Goal: Information Seeking & Learning: Learn about a topic

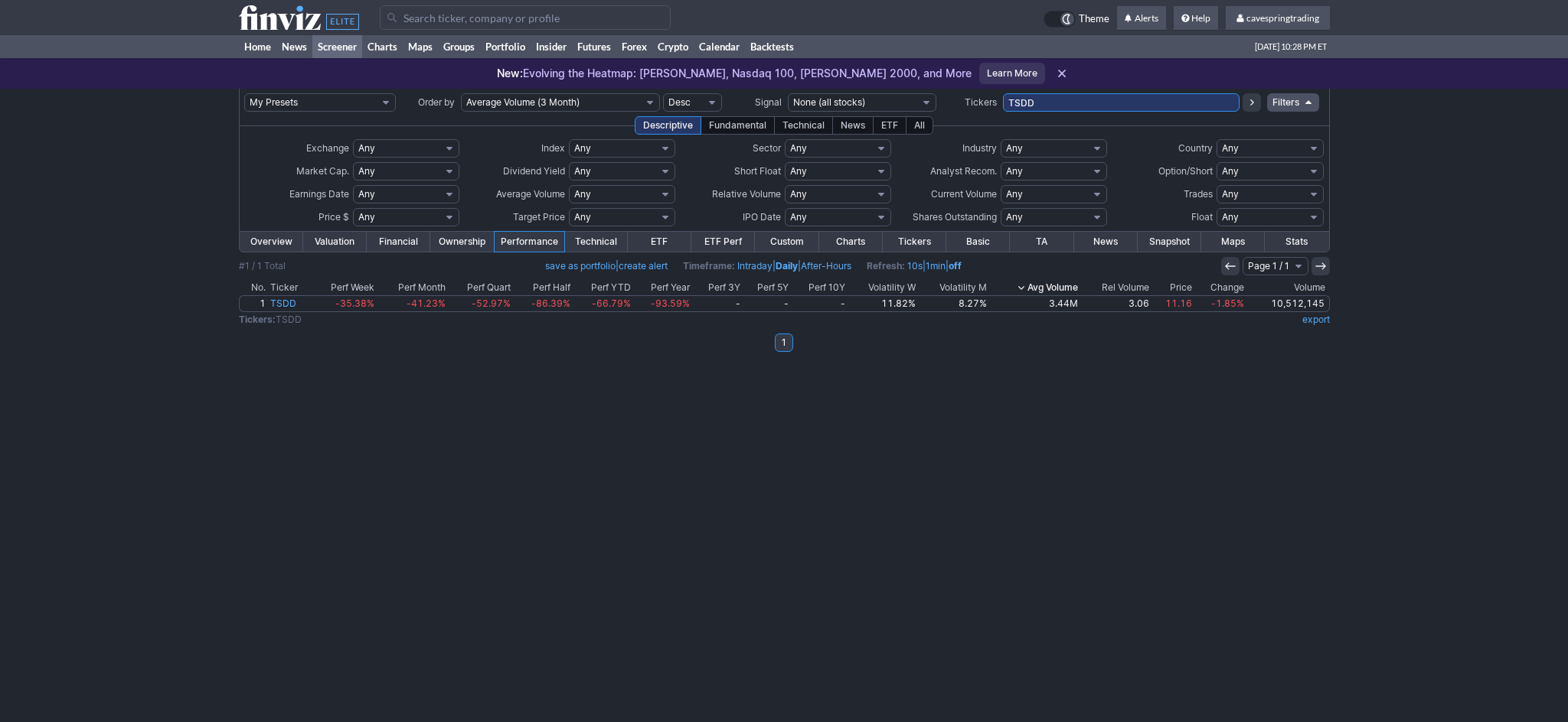
drag, startPoint x: 1114, startPoint y: 97, endPoint x: 882, endPoint y: 87, distance: 232.2
click at [1003, 94] on input "TSDD" at bounding box center [1121, 103] width 236 height 19
paste input "AAL,ABEV,ACHR,ADT,AG,AGG,AGNC,ALIT,AMC,ASHR,BAC,BANC,BBD,[PERSON_NAME],BGC,BKD,…"
type input "AAL,ABEV,ACHR,ADT,AG,AGG,AGNC,ALIT,AMC,ASHR,BAC,BANC,BBD,[PERSON_NAME],BGC,BKD,…"
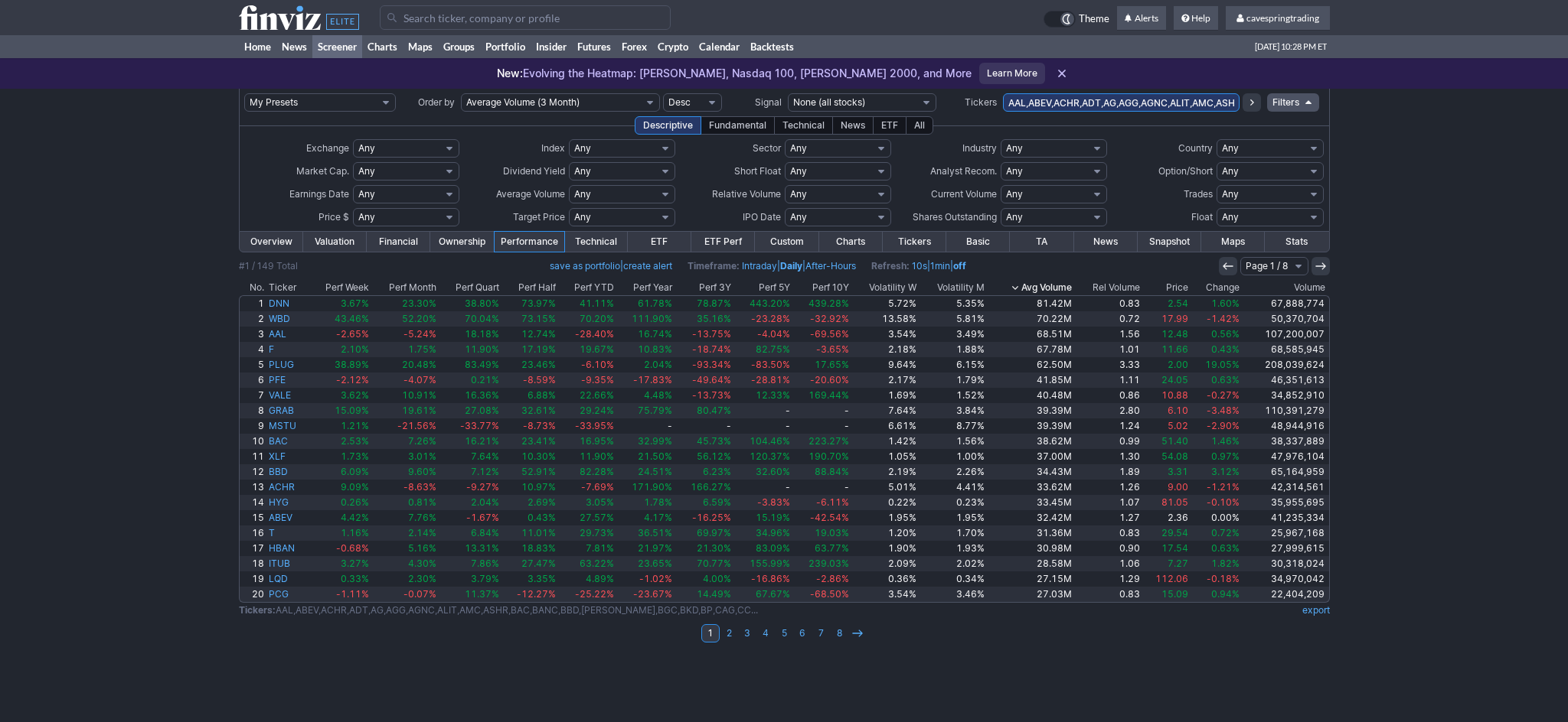
click at [298, 293] on th "Ticker" at bounding box center [287, 287] width 42 height 16
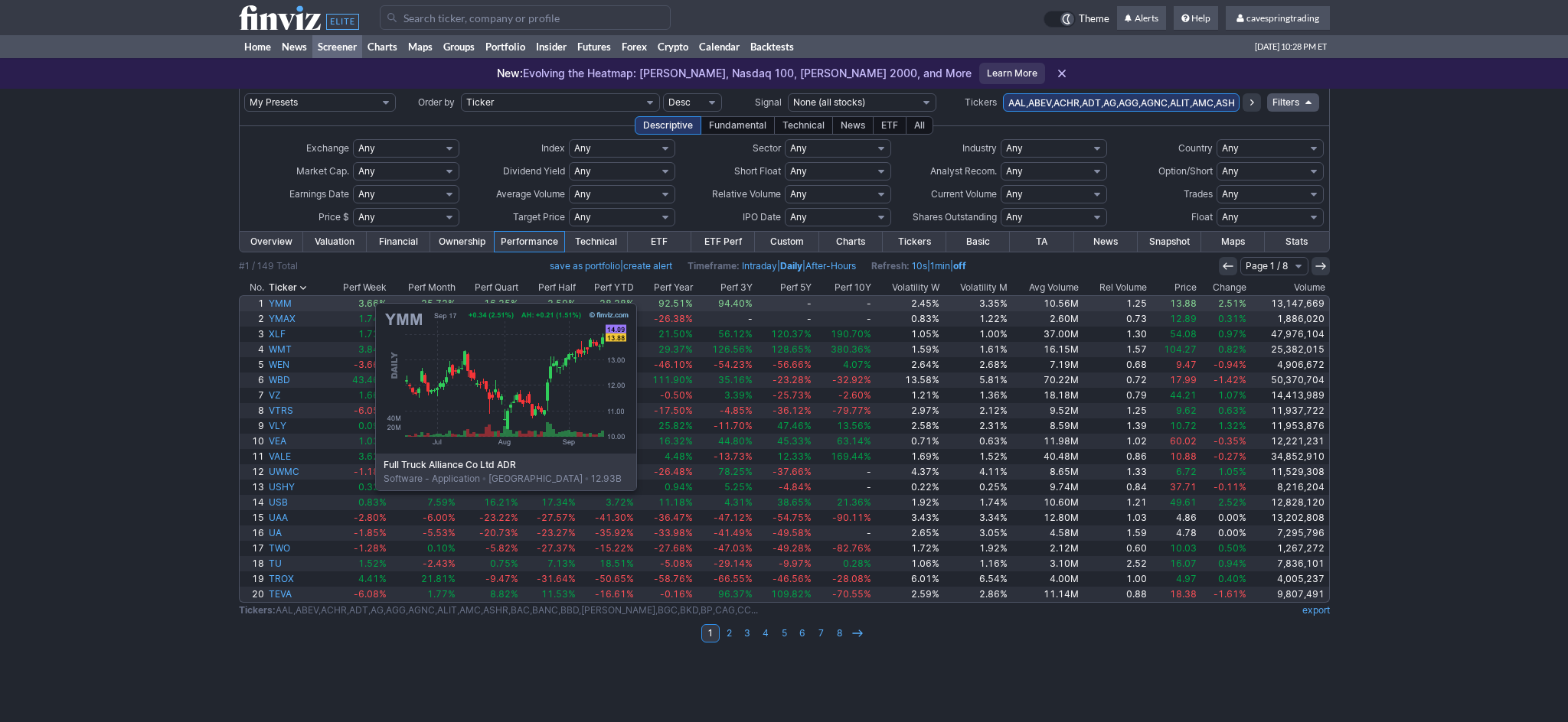
click at [299, 296] on td "YMM" at bounding box center [296, 303] width 59 height 16
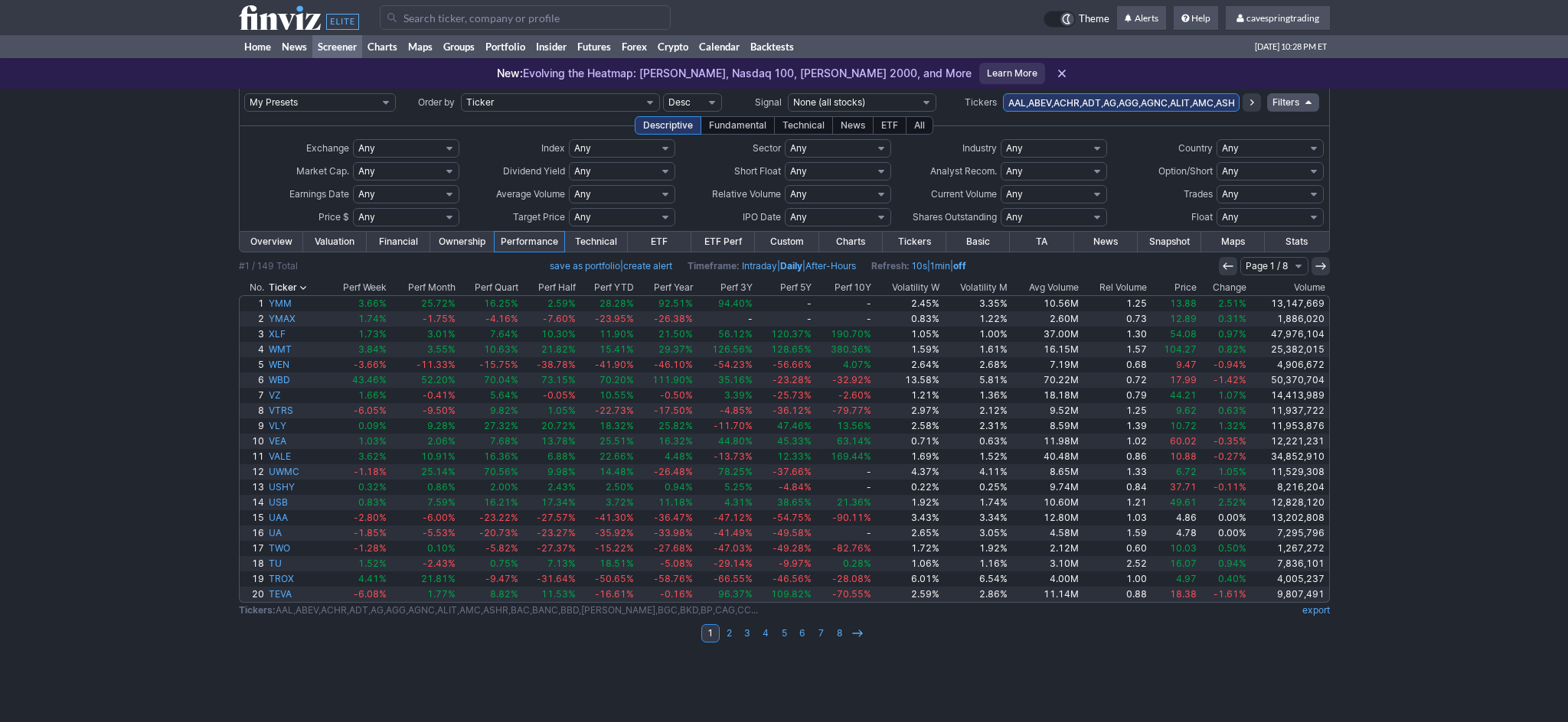
click at [292, 287] on th "Ticker" at bounding box center [296, 287] width 59 height 16
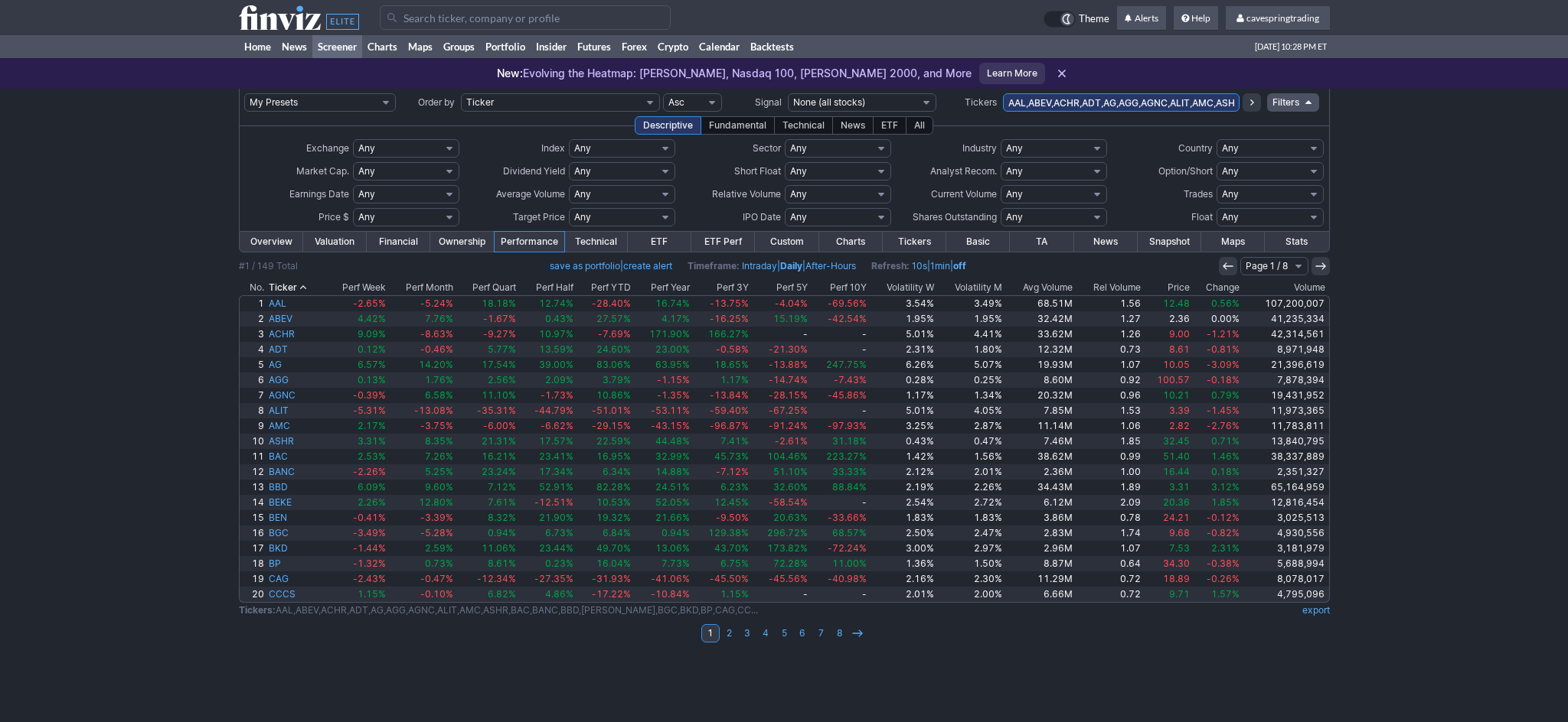
click at [353, 209] on select "Any Under $1 Under $2 Under $3 Under $4 Under $5 Under $7 Under $10 Under $15 U…" at bounding box center [406, 218] width 107 height 19
click option "Custom" at bounding box center [0, 0] width 0 height 0
click at [376, 216] on input "text" at bounding box center [371, 218] width 35 height 19
type input "6.75"
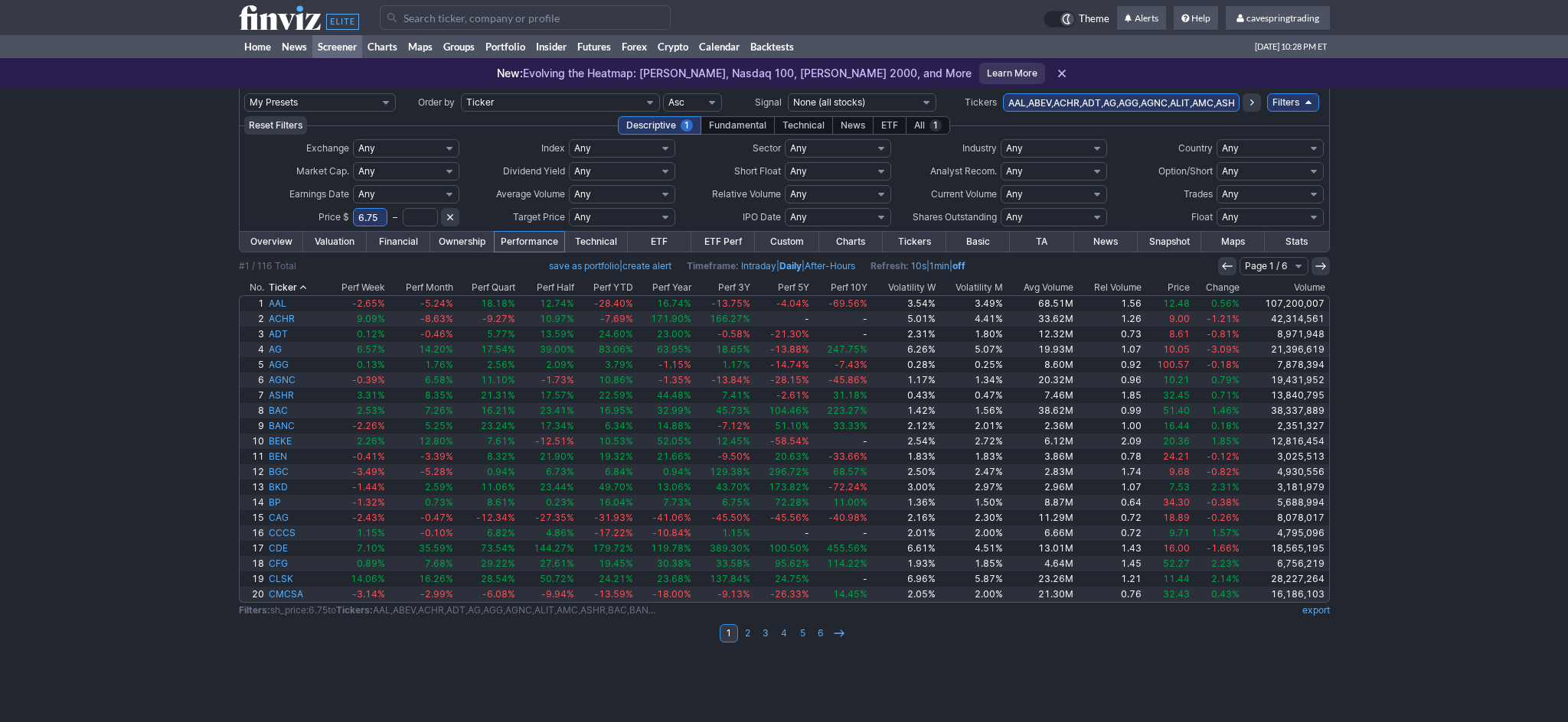
click at [1067, 281] on th "Avg Volume" at bounding box center [1040, 287] width 70 height 16
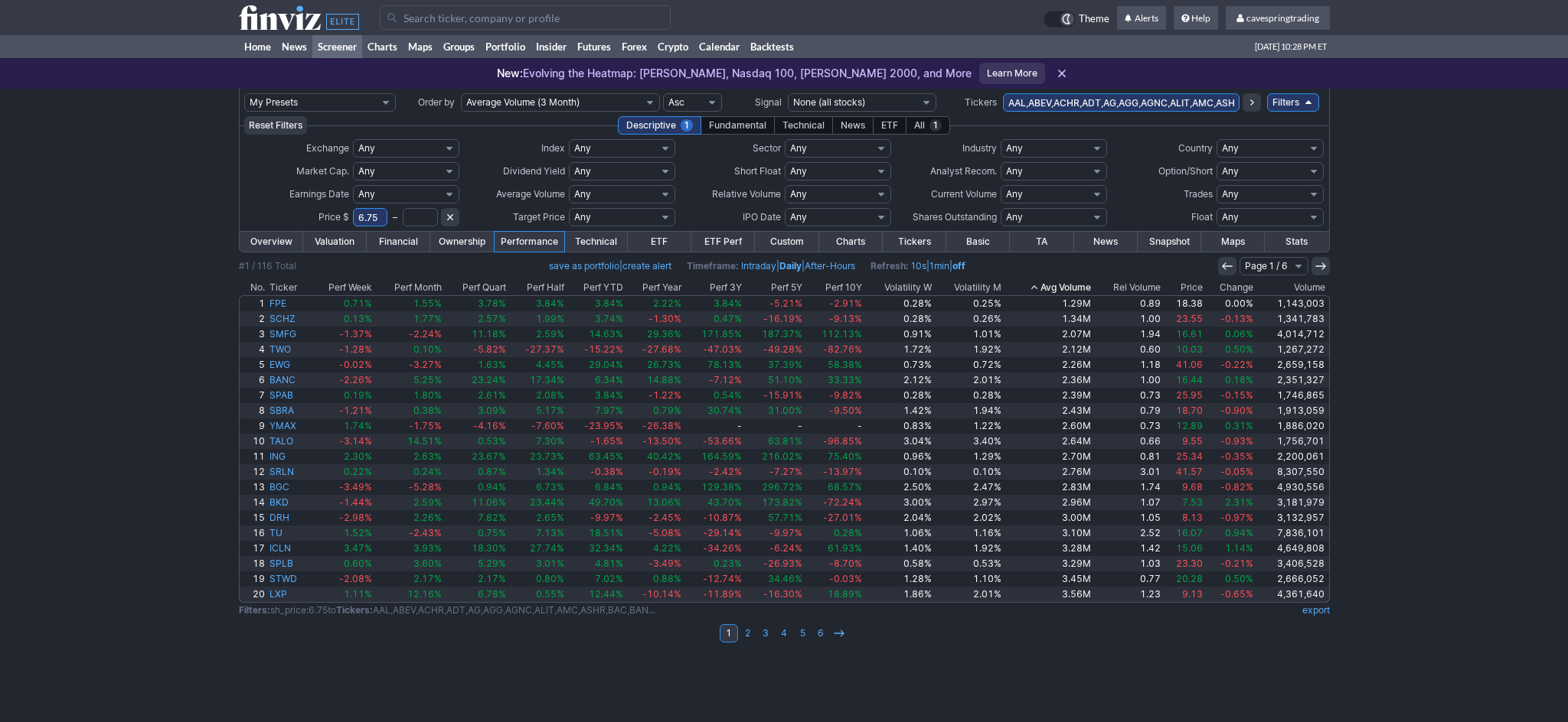
click at [568, 185] on select "Any Under 50K Under 100K Under 500K Under 750K Under 1M Over 50K Over 100K Over…" at bounding box center [621, 195] width 107 height 19
select select "o2000"
click option "Over 2M" at bounding box center [0, 0] width 0 height 0
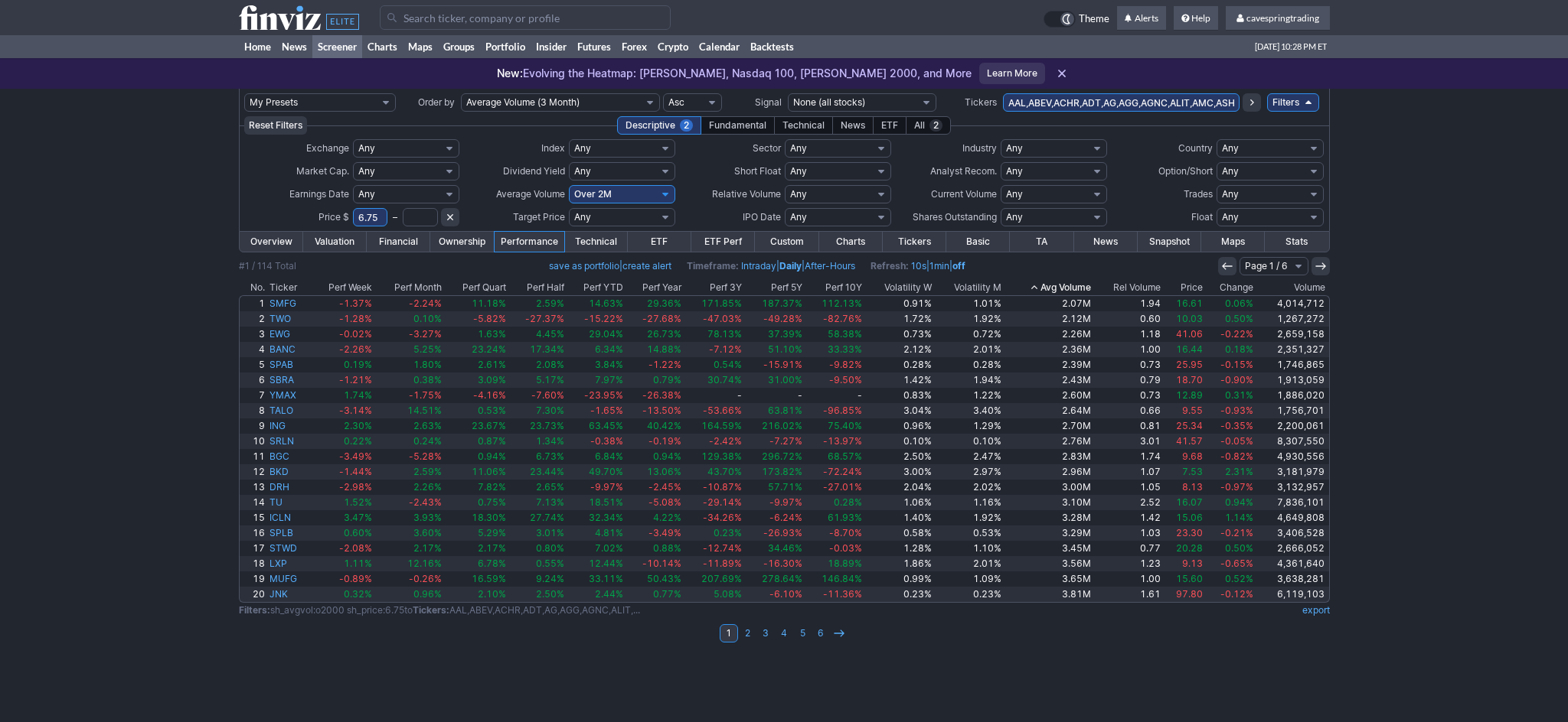
click at [291, 289] on th "Ticker" at bounding box center [288, 287] width 43 height 16
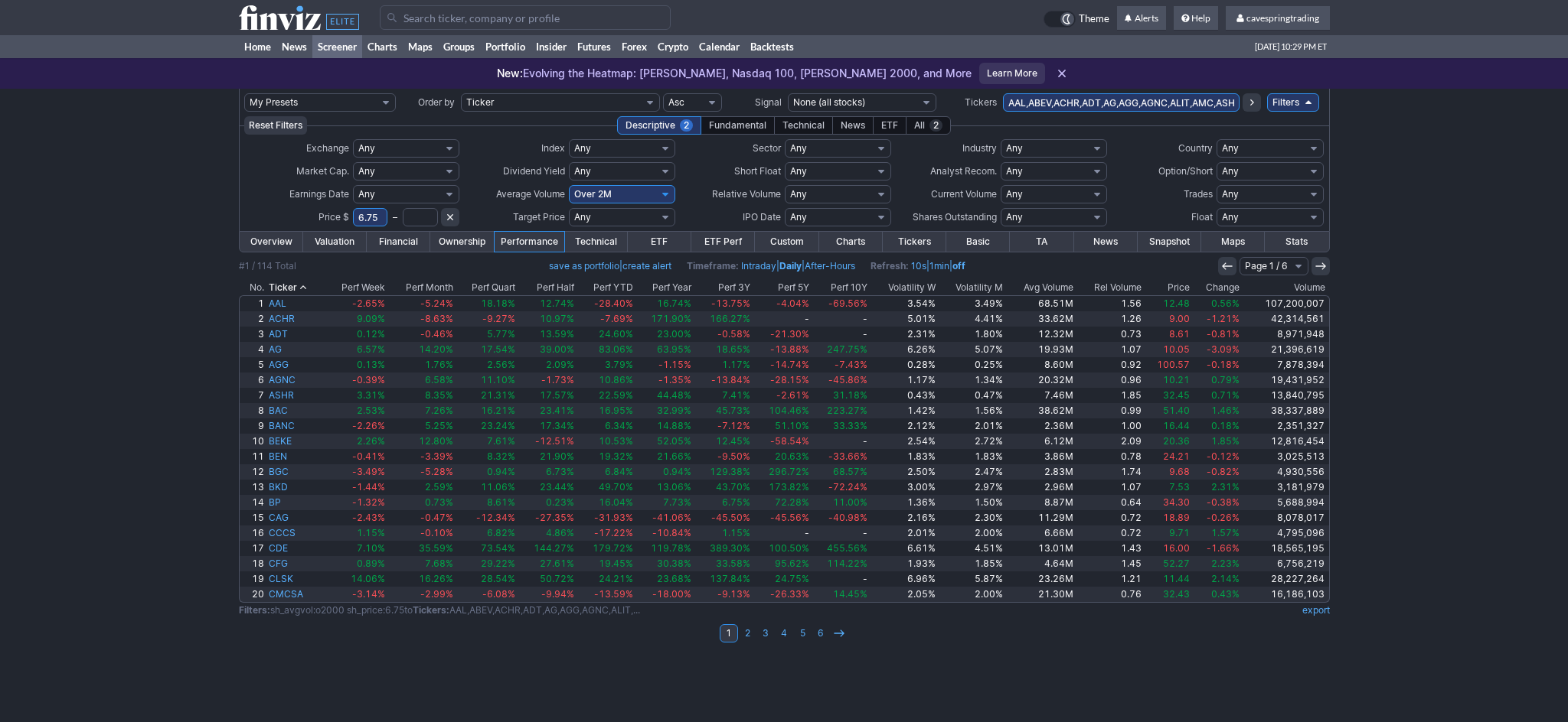
click at [269, 241] on link "Overview" at bounding box center [271, 241] width 64 height 19
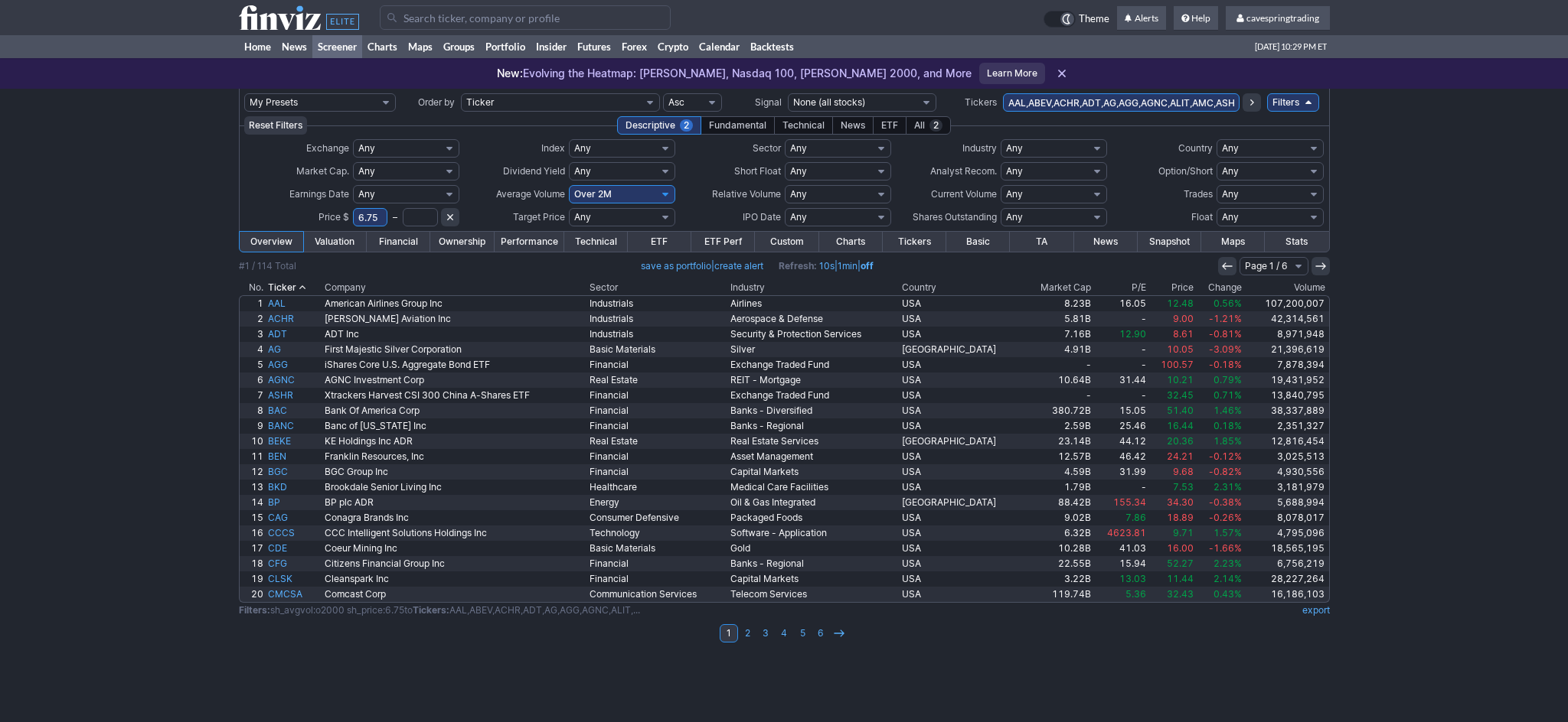
click at [1325, 610] on link "export" at bounding box center [1316, 610] width 28 height 11
click at [1102, 105] on input "AAL,ABEV,ACHR,ADT,AG,AGG,AGNC,ALIT,AMC,ASHR,BAC,BANC,BBD,BEKE,BEN,BGC,BKD,BP,CA…" at bounding box center [1121, 103] width 236 height 19
paste input "EG,AES,AG,AGG,AGNC,ALIT,AMC,ARCC,ARR,ASHR,ATUS,AVTR,BAC,BANC,BBD,BCS,BEKE,BEN,B…"
type input "AAL,ABEV,ACHR,ADT,AEG,AES,AG,AGG,AGNC,ALIT,AMC,ARCC,ARR,ASHR,ATUS,AVTR,BAC,BANC…"
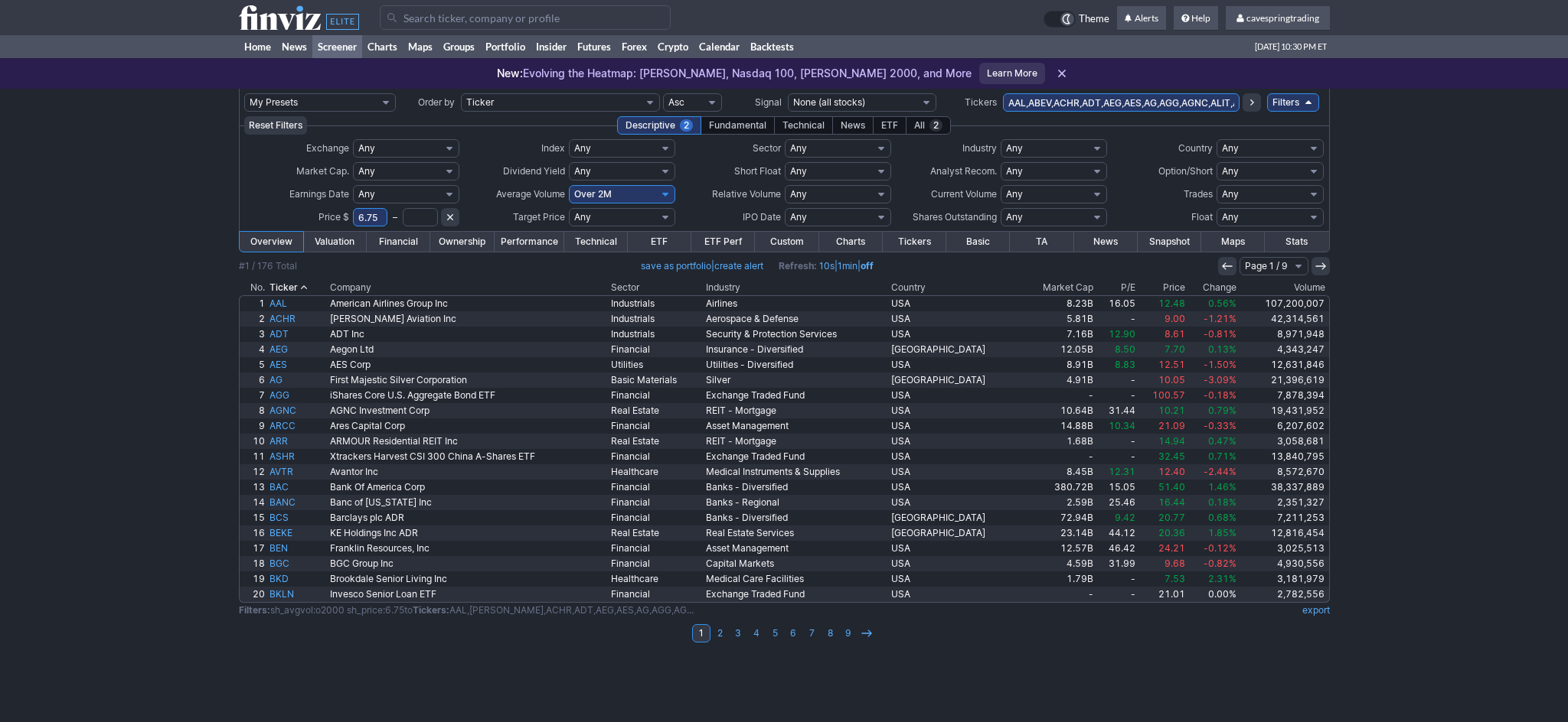
click at [529, 239] on link "Performance" at bounding box center [529, 241] width 70 height 19
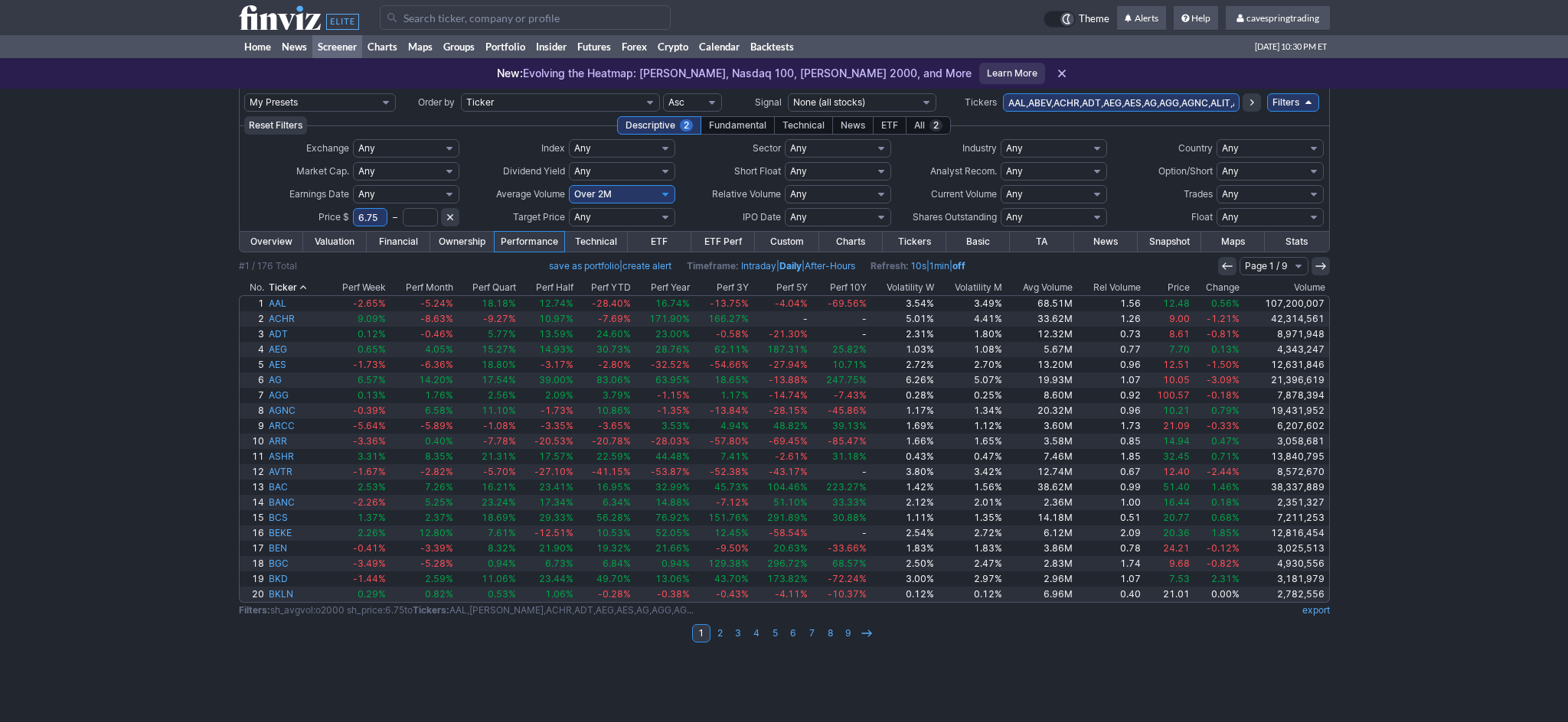
click at [1323, 614] on link "export" at bounding box center [1316, 610] width 28 height 11
click at [1324, 611] on link "export" at bounding box center [1316, 610] width 28 height 11
click at [1087, 93] on td "AAL,ABEV,ACHR,ADT,AEG,AES,AG,AGG,AGNC,ALIT,AMC,ARCC,ARR,ASHR,ATUS,AVTR,BAC,BANC…" at bounding box center [1121, 103] width 236 height 28
click at [1090, 104] on input "AAL,ABEV,ACHR,ADT,AEG,AES,AG,AGG,AGNC,ALIT,AMC,ARCC,ARR,ASHR,ATUS,AVTR,BAC,BANC…" at bounding box center [1121, 103] width 236 height 19
type input "alit,amc"
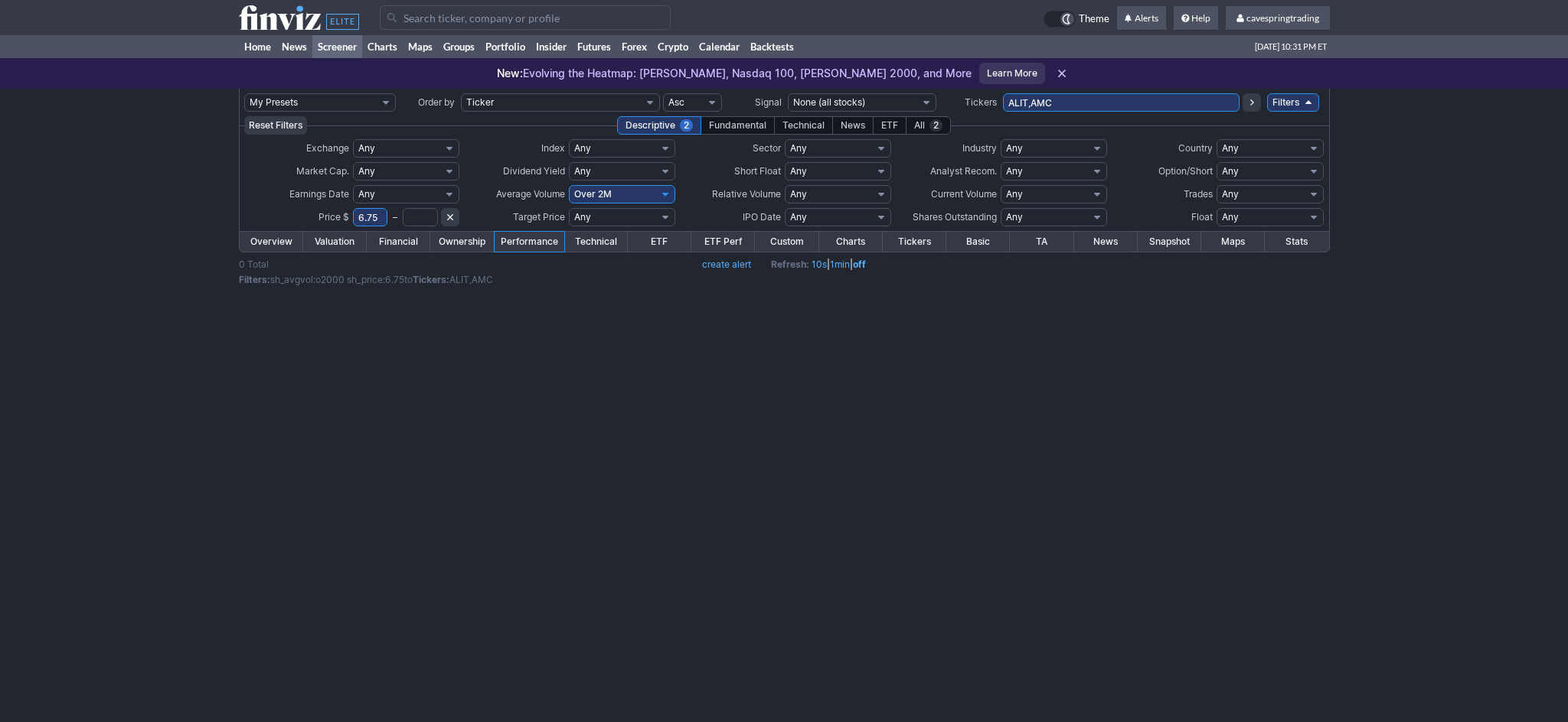
click at [446, 212] on icon at bounding box center [450, 217] width 12 height 12
select select
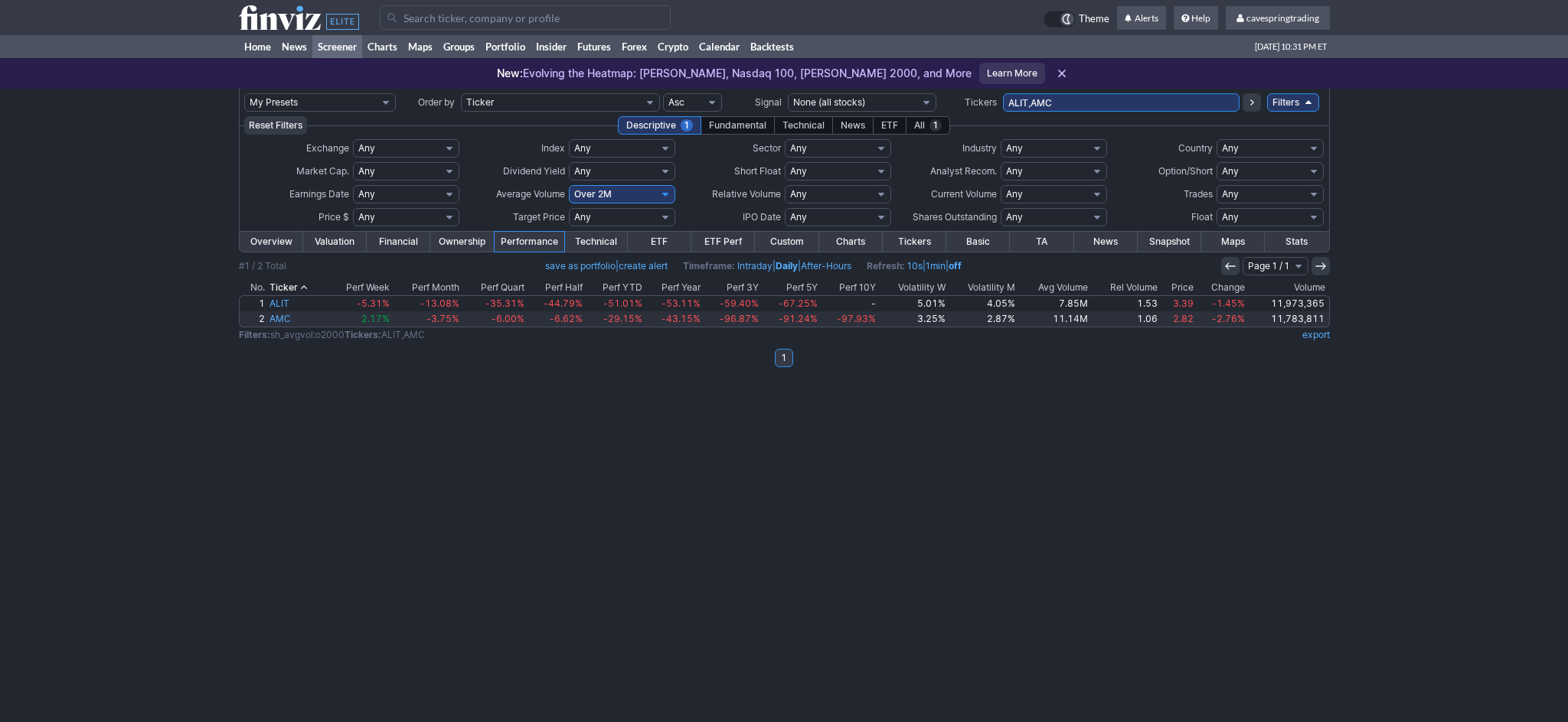
click at [1087, 106] on input "ALIT,AMC" at bounding box center [1121, 103] width 236 height 19
type input "atus"
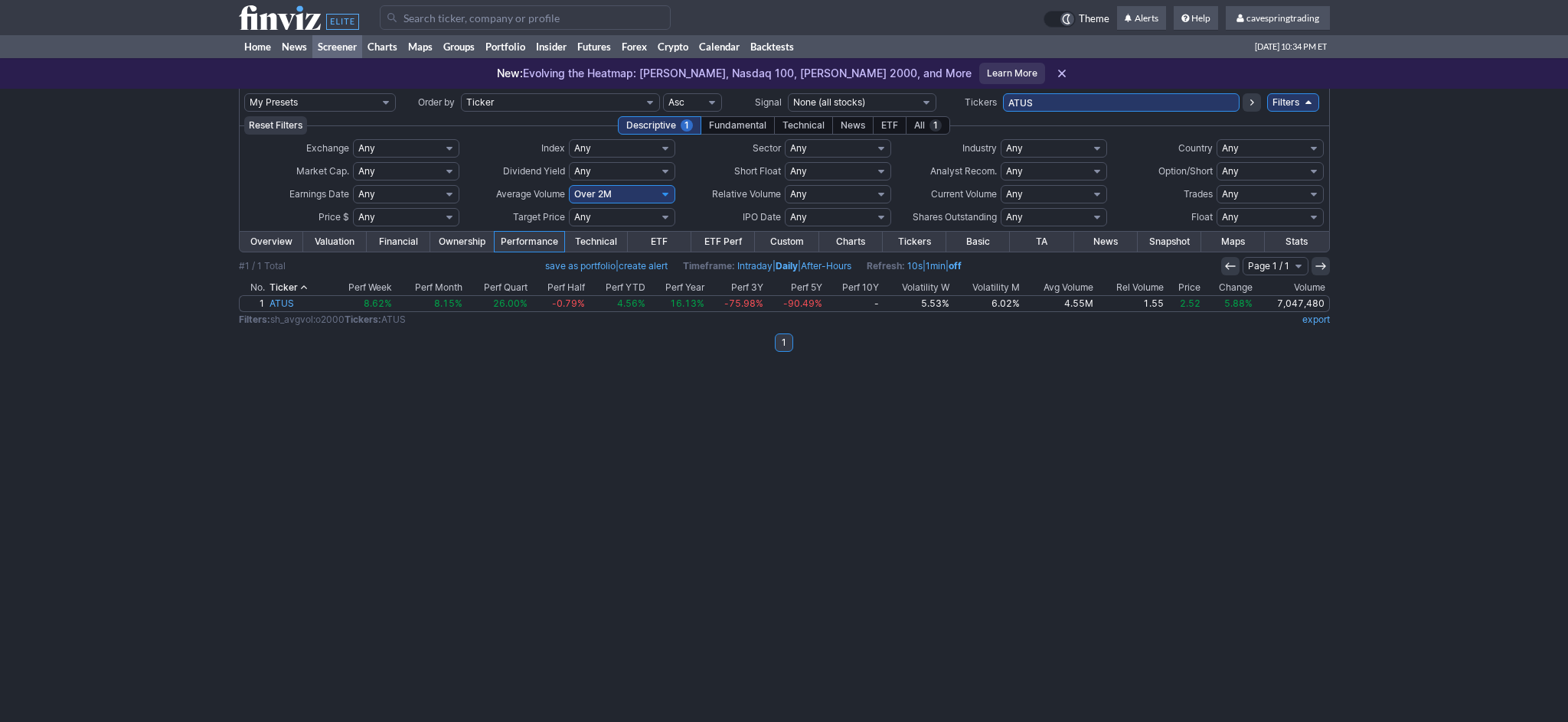
click at [1127, 106] on input "ATUS" at bounding box center [1121, 103] width 236 height 19
type input "ETHD"
drag, startPoint x: 1103, startPoint y: 103, endPoint x: 813, endPoint y: 95, distance: 290.1
click at [1003, 95] on input "ETHD" at bounding box center [1121, 103] width 236 height 19
type input "ewg,ewh,ewj\"
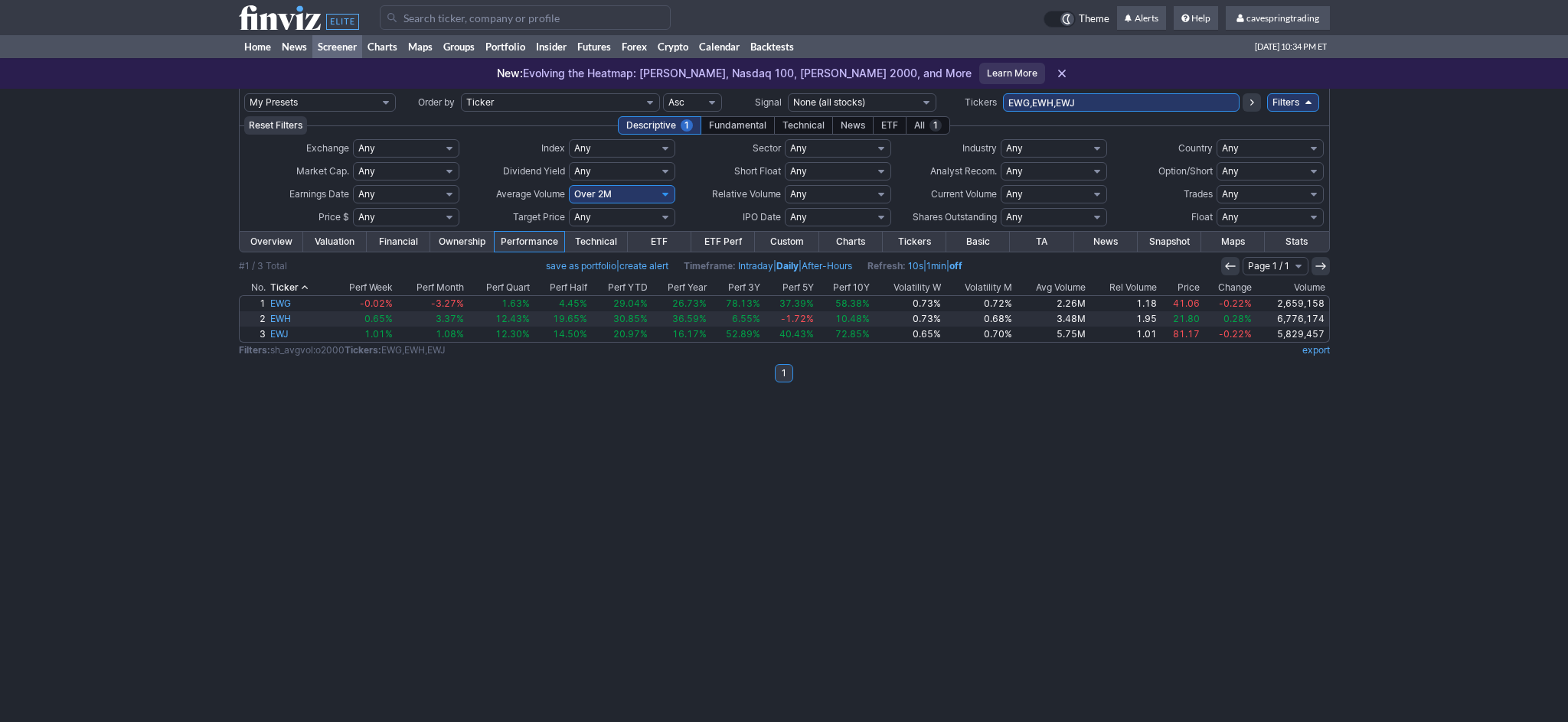
drag, startPoint x: 280, startPoint y: 248, endPoint x: 260, endPoint y: 248, distance: 20.0
click at [261, 248] on link "Overview" at bounding box center [271, 241] width 64 height 19
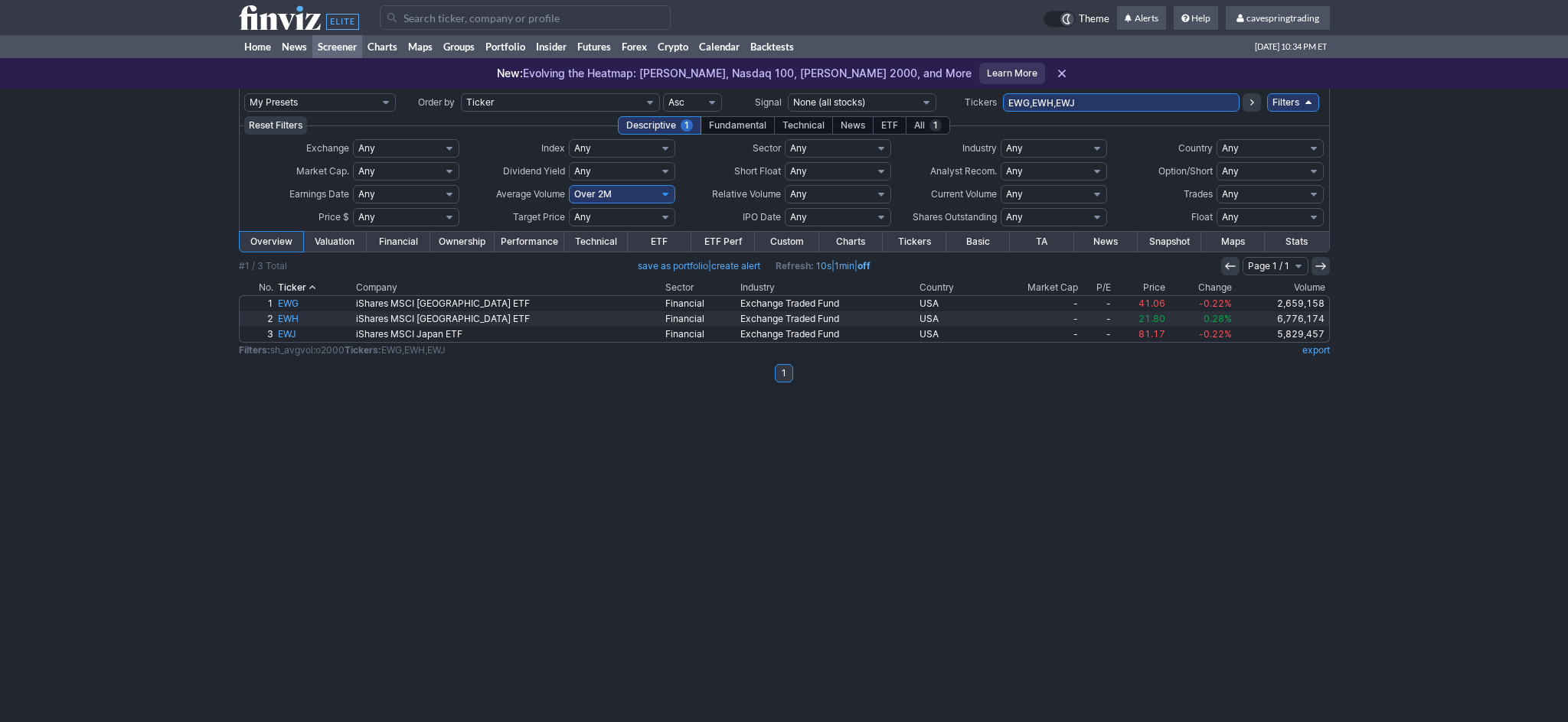
click at [260, 248] on link "Overview" at bounding box center [271, 241] width 64 height 19
click at [553, 237] on link "Performance" at bounding box center [529, 241] width 70 height 19
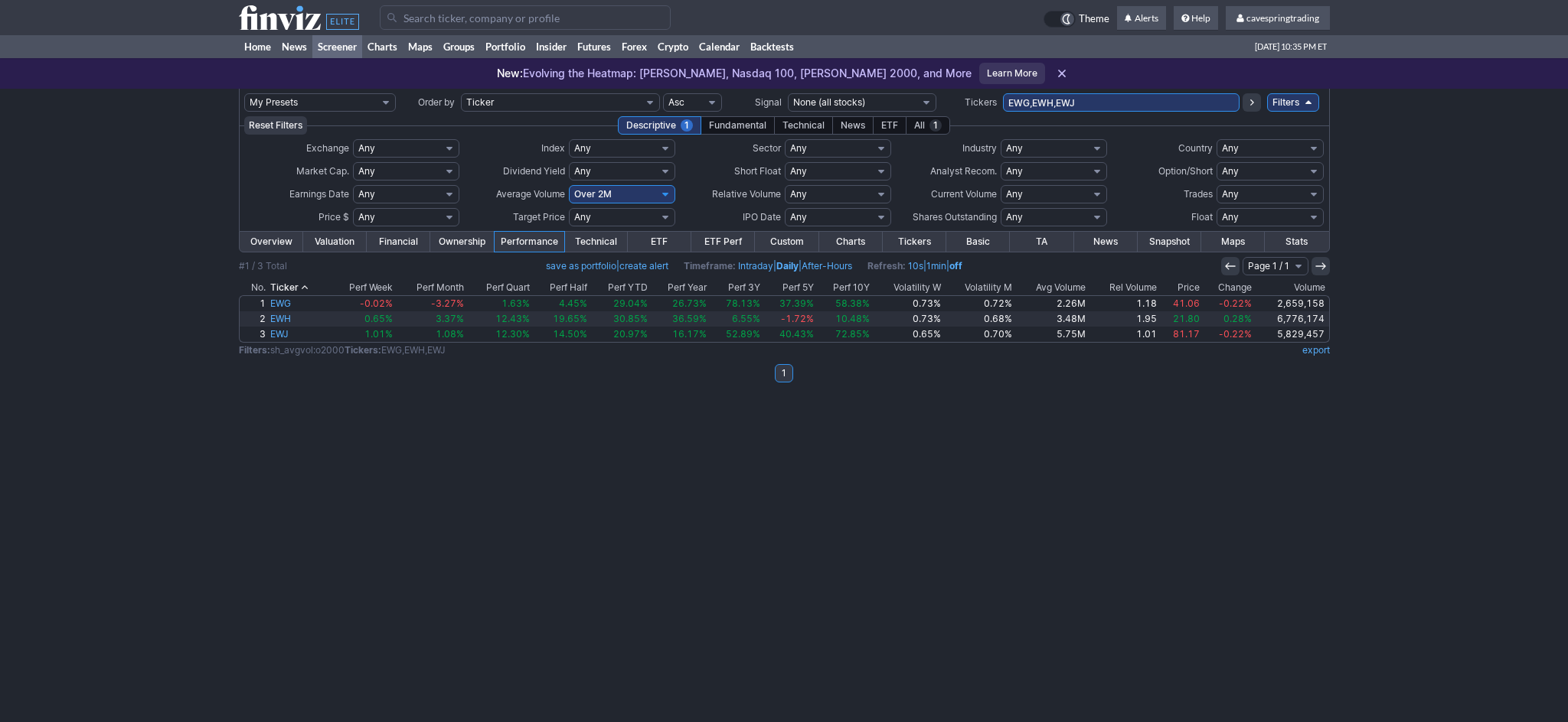
click at [1107, 108] on input "EWG,EWH,EWJ" at bounding box center [1121, 103] width 236 height 19
type input "fndx"
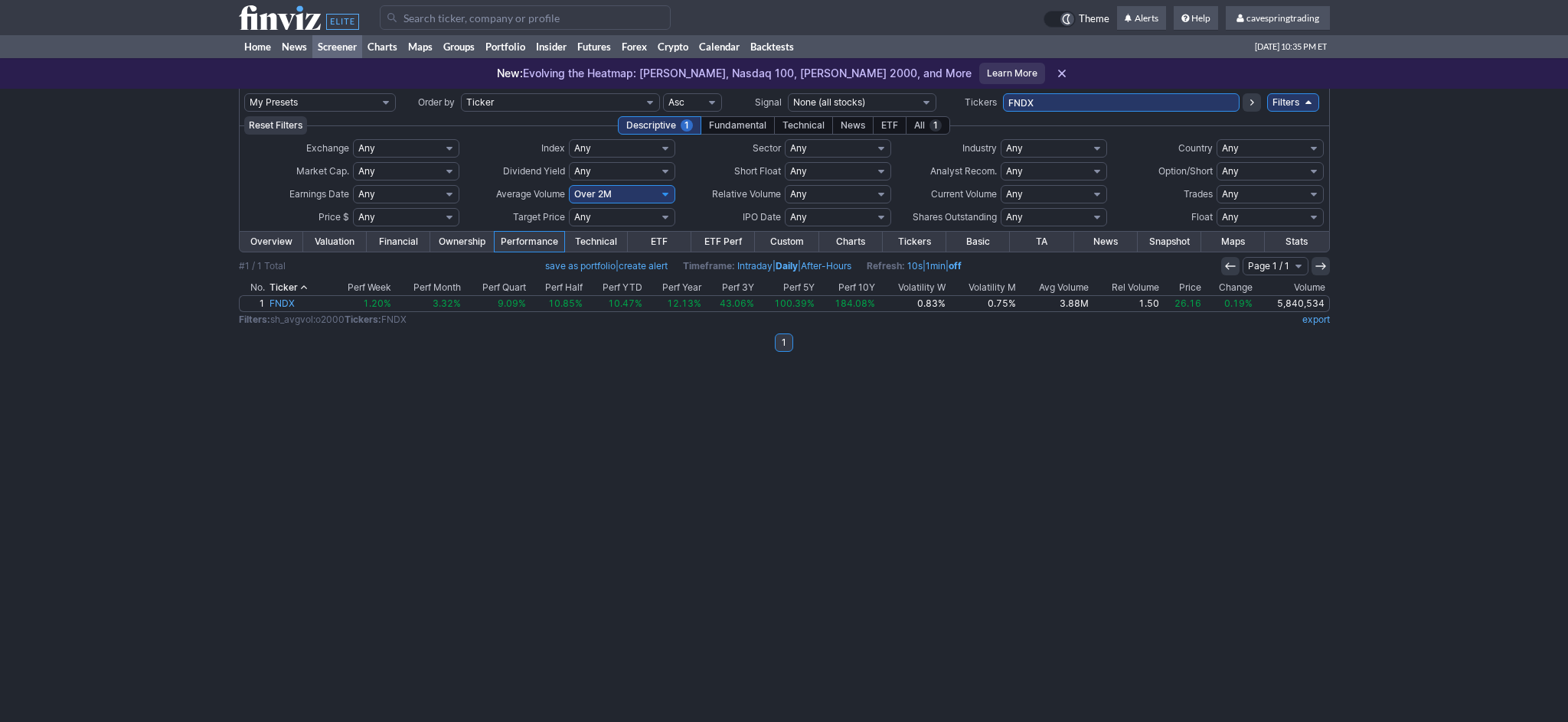
click at [253, 229] on div "Exchange Any AMEX CBOE NASDAQ NYSE Custom Index" at bounding box center [784, 183] width 1091 height 96
click at [258, 237] on link "Overview" at bounding box center [271, 241] width 64 height 19
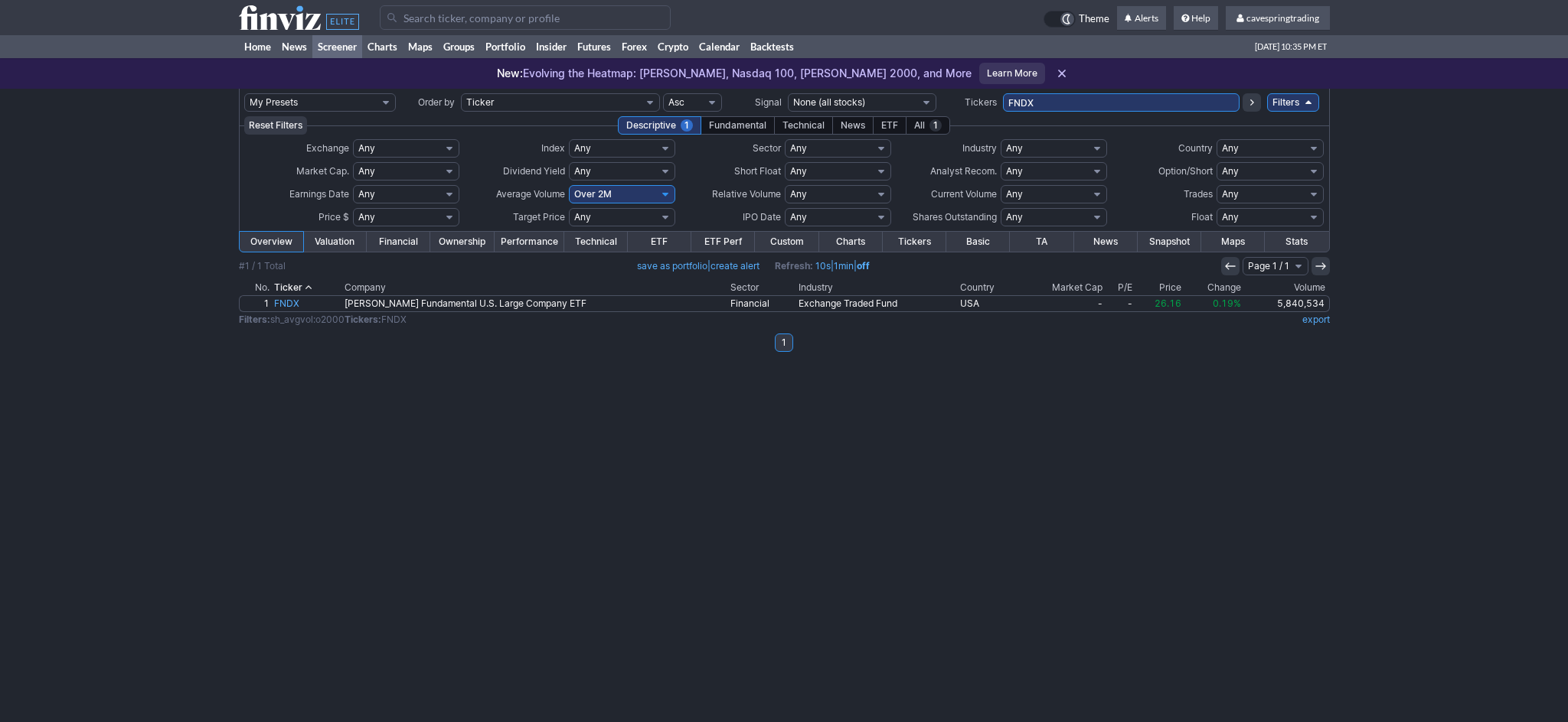
click at [523, 240] on link "Performance" at bounding box center [529, 241] width 70 height 19
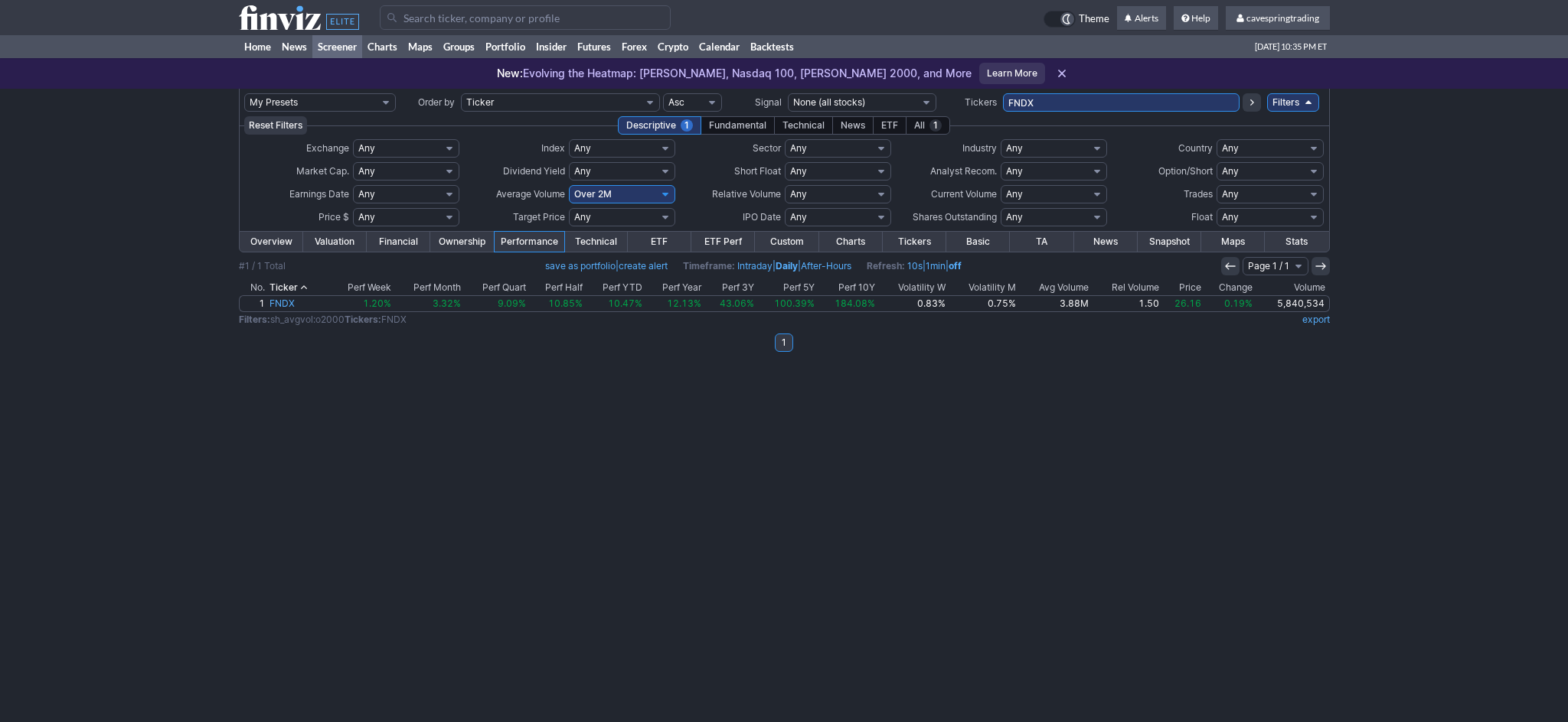
click at [1082, 120] on div "Reset Filters Descriptive 1 Fundamental Technical News ETF All 1" at bounding box center [784, 126] width 1091 height 19
click at [1082, 108] on input "FNDX" at bounding box center [1121, 103] width 236 height 19
type input "FPE,FUBO"
click at [568, 185] on select "Any Under 50K Under 100K Under 500K Under 750K Under 1M Over 50K Over 100K Over…" at bounding box center [621, 195] width 107 height 19
select select
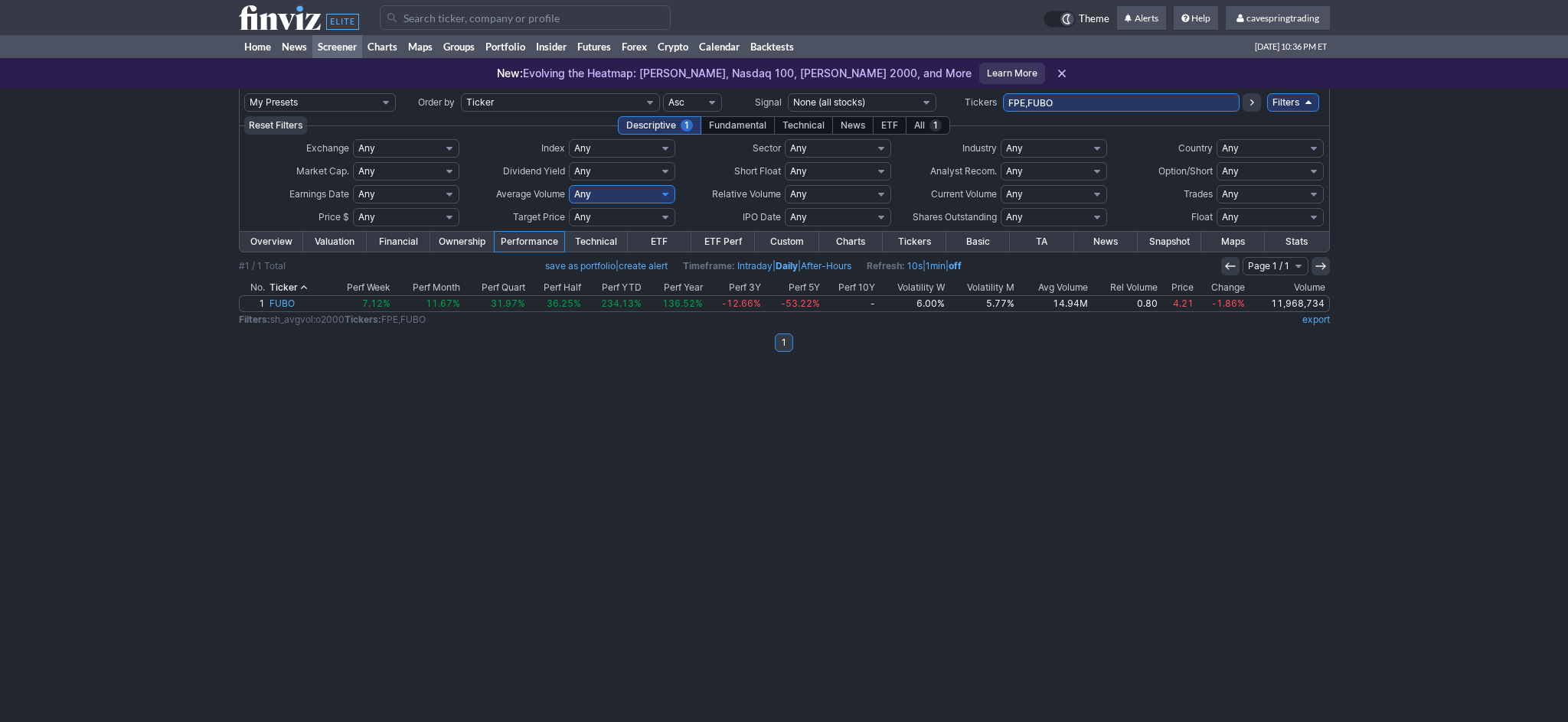
click option "Any" at bounding box center [0, 0] width 0 height 0
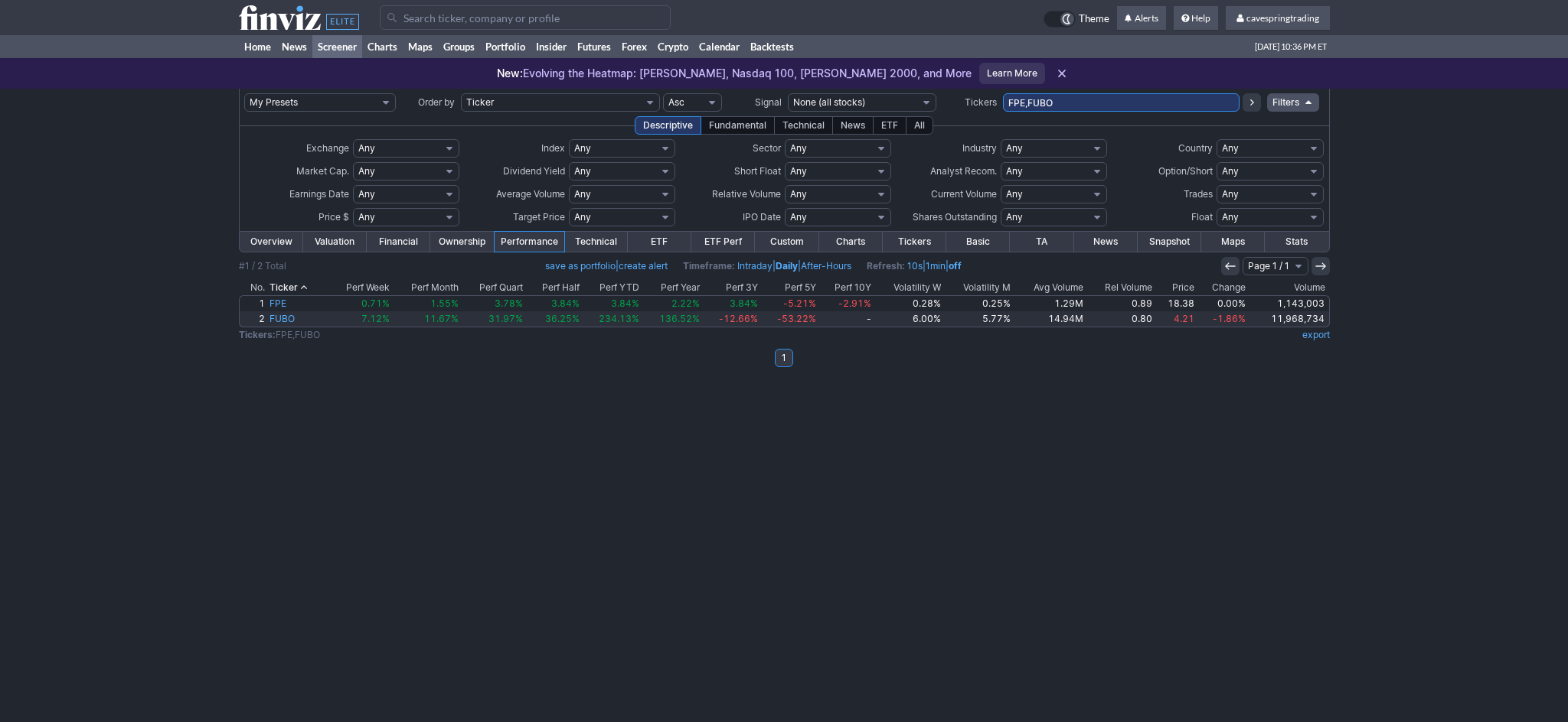
drag, startPoint x: 1089, startPoint y: 90, endPoint x: 1006, endPoint y: 104, distance: 84.2
click at [1006, 104] on td "FPE,FUBO" at bounding box center [1121, 103] width 236 height 28
drag, startPoint x: 988, startPoint y: 105, endPoint x: 836, endPoint y: 89, distance: 152.8
click at [1003, 94] on input "FPE,FUBO" at bounding box center [1121, 103] width 236 height 19
type input "gdrxc"
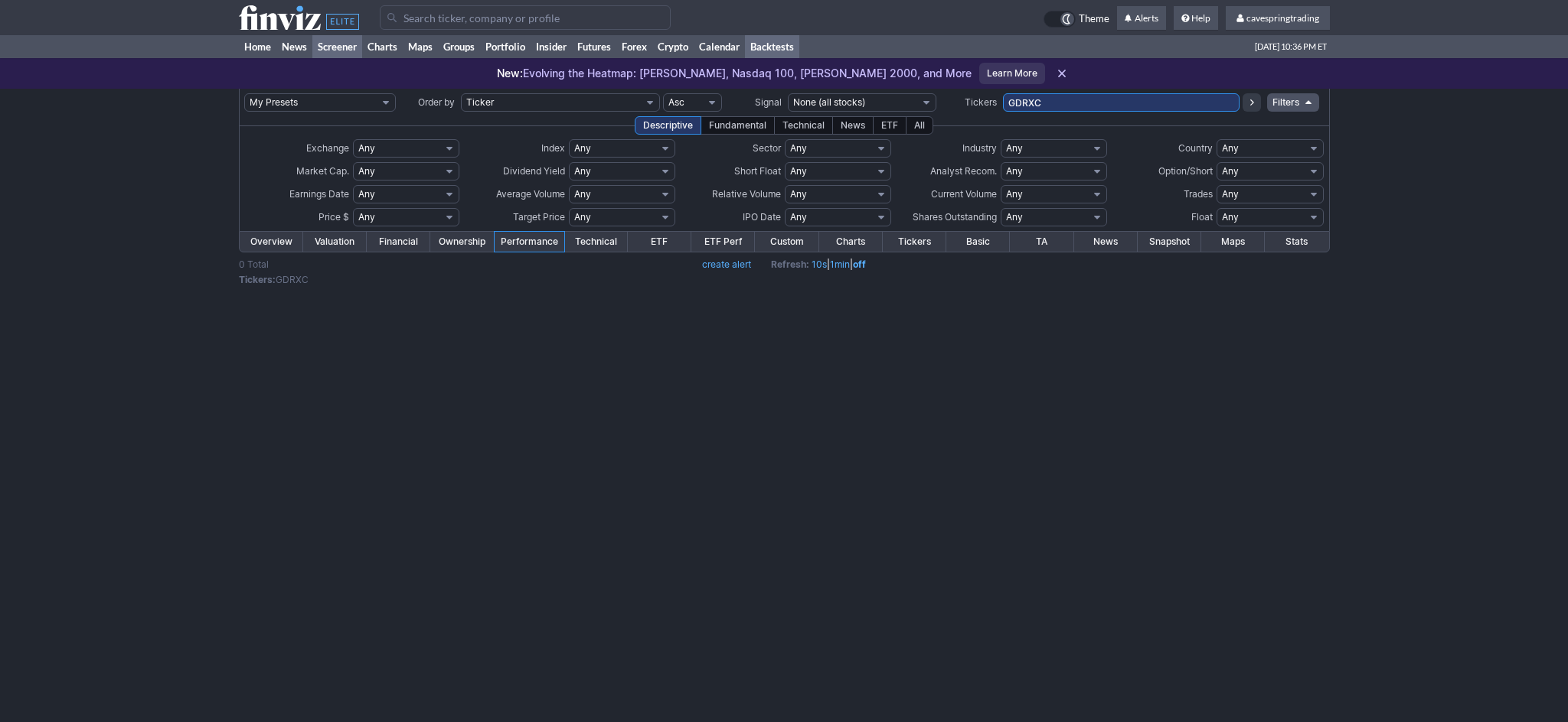
drag, startPoint x: 1057, startPoint y: 108, endPoint x: 782, endPoint y: 44, distance: 282.3
click at [1003, 94] on input "GDRXC" at bounding box center [1121, 103] width 236 height 19
type input "gdrx"
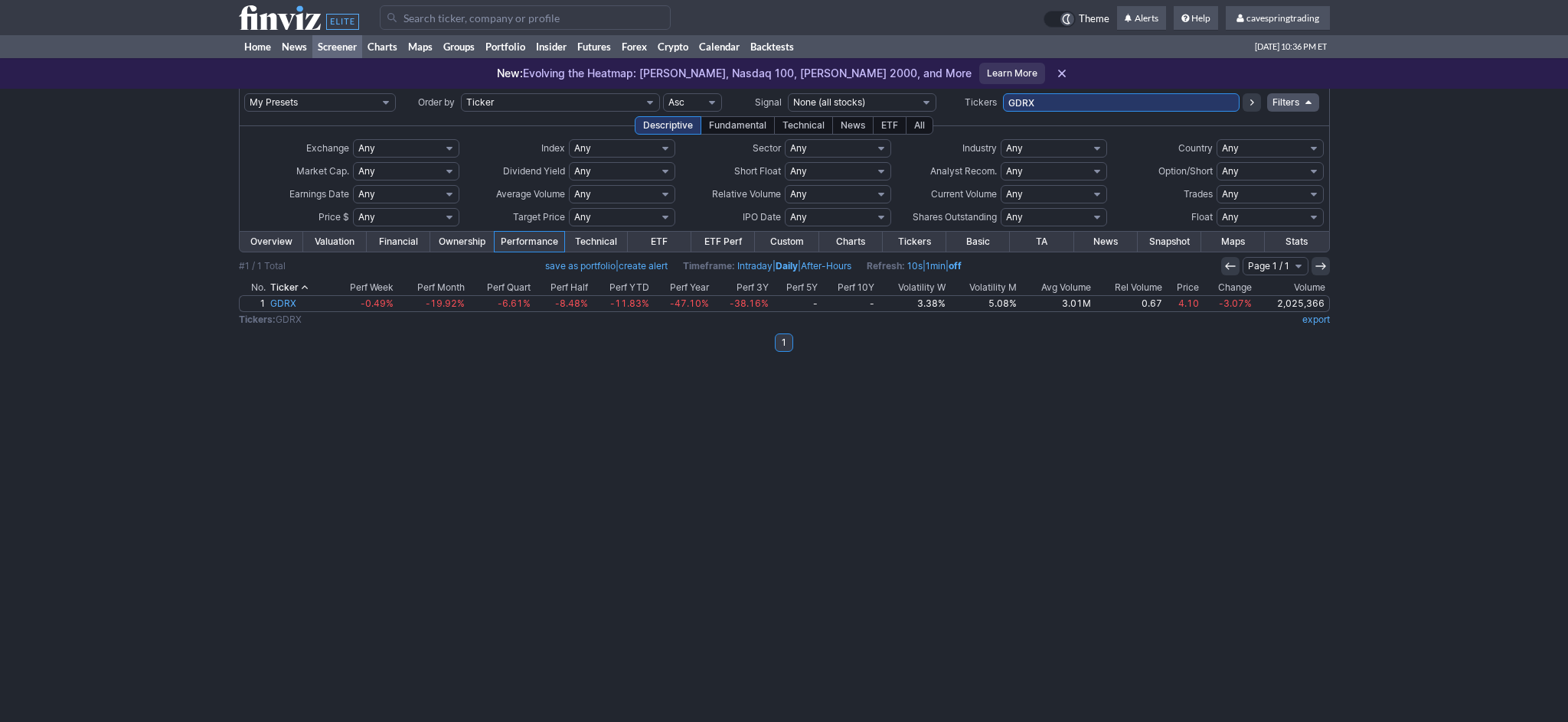
drag, startPoint x: 1084, startPoint y: 113, endPoint x: 1066, endPoint y: 104, distance: 20.1
click at [1066, 104] on td "GDRX" at bounding box center [1121, 103] width 236 height 28
drag, startPoint x: 1066, startPoint y: 104, endPoint x: 544, endPoint y: 19, distance: 528.9
click at [1003, 94] on input "GDRX" at bounding box center [1121, 103] width 236 height 19
type input "gern,gnw,goss,grab"
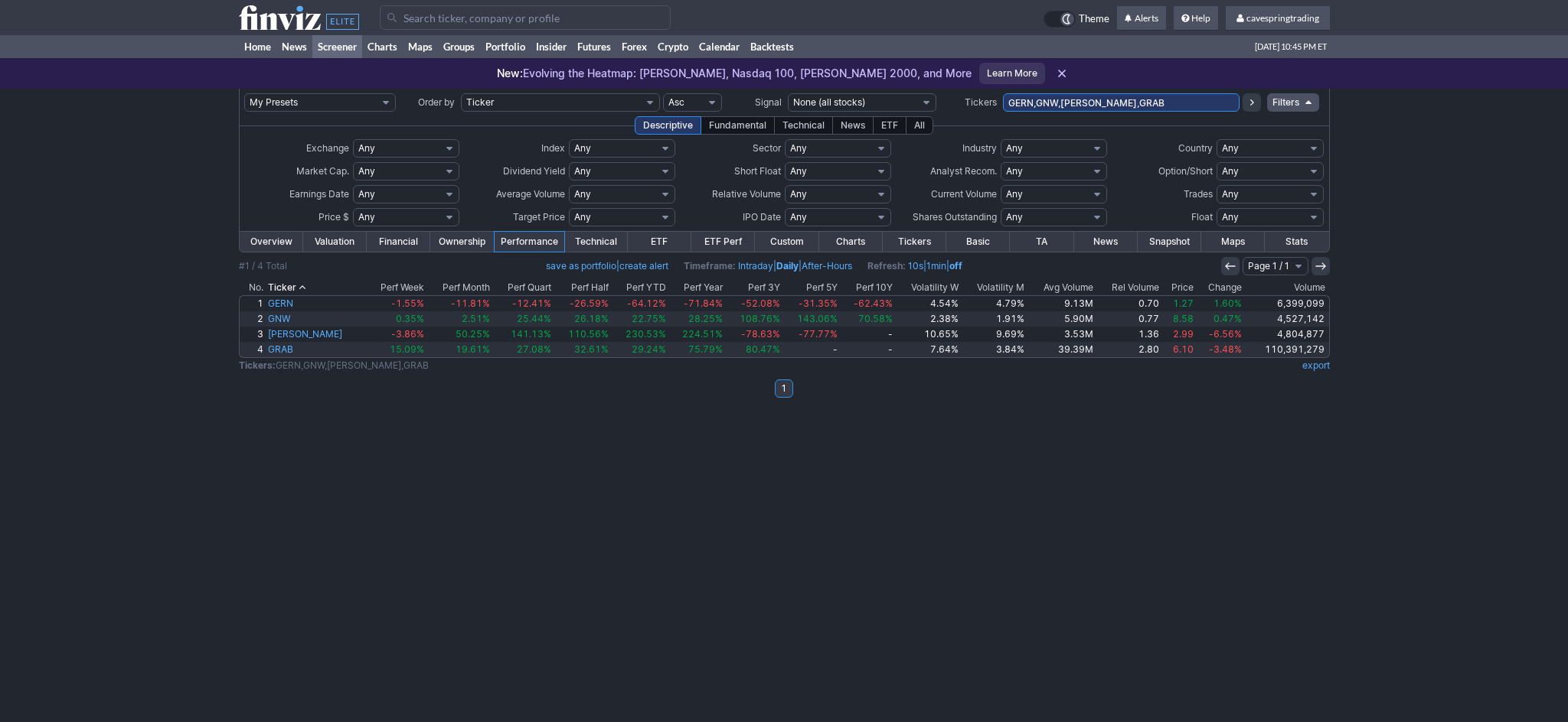
drag, startPoint x: 1128, startPoint y: 120, endPoint x: 1144, endPoint y: 100, distance: 25.6
click at [1129, 117] on div "Descriptive Fundamental Technical News ETF All" at bounding box center [784, 126] width 1091 height 19
click at [1144, 99] on input "GERN,GNW,GOSS,GRAB" at bounding box center [1121, 103] width 236 height 19
type input "SCHX"
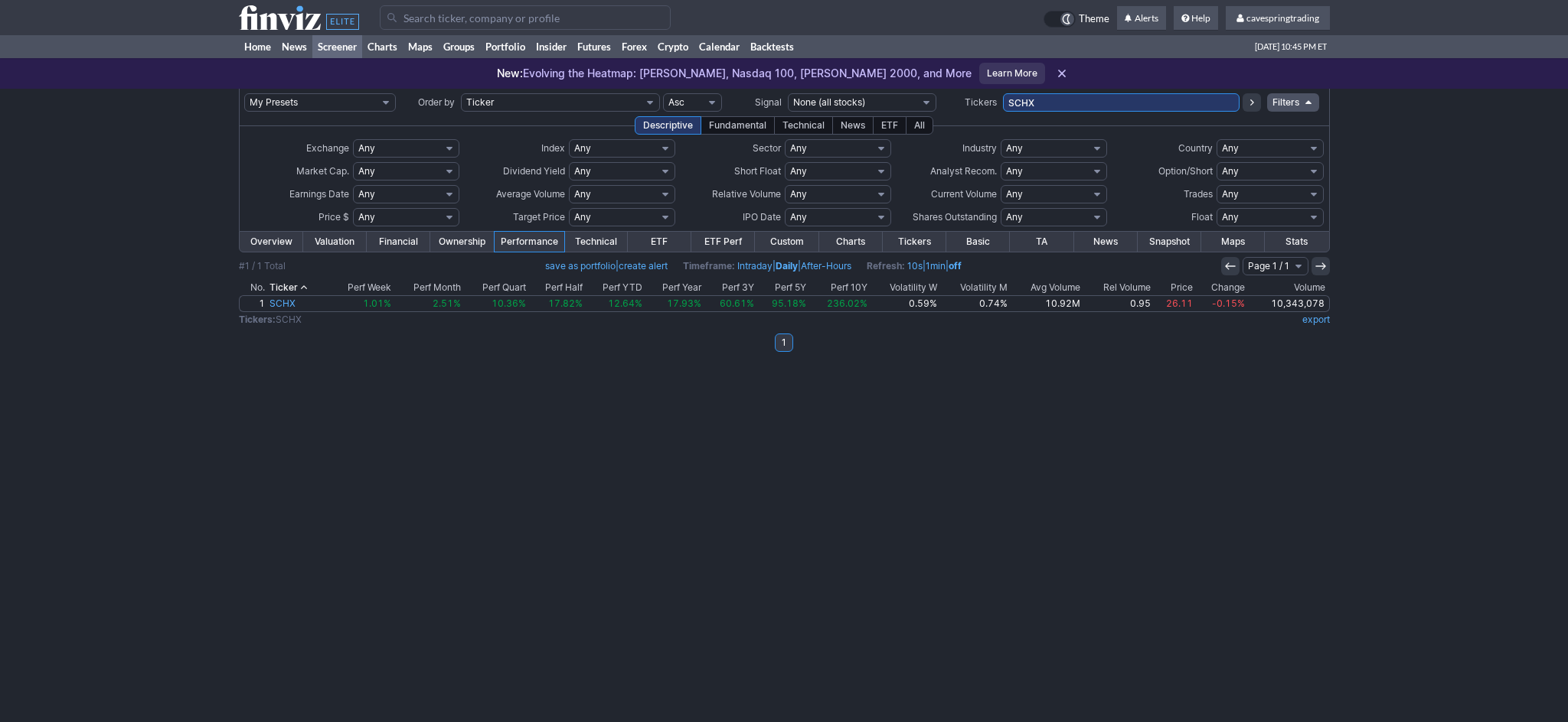
click at [1168, 104] on input "SCHX" at bounding box center [1121, 103] width 236 height 19
type input "SMCZ"
drag, startPoint x: 1163, startPoint y: 114, endPoint x: 1168, endPoint y: 104, distance: 11.2
click at [1166, 108] on td "SMCZ" at bounding box center [1121, 103] width 236 height 28
click at [1168, 104] on input "SMCZ" at bounding box center [1121, 103] width 236 height 19
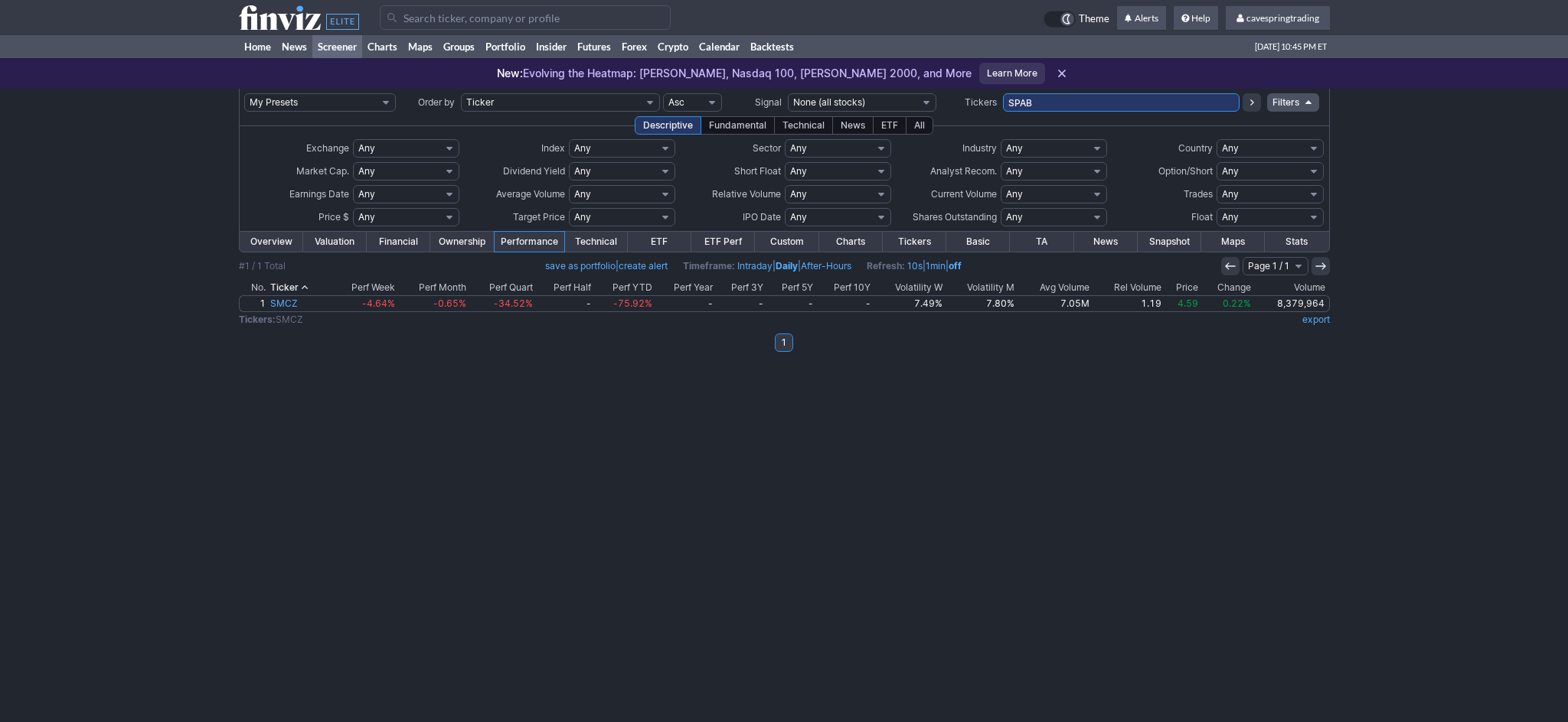
type input "SPAB"
click at [1089, 103] on input "SPAB" at bounding box center [1121, 103] width 236 height 19
type input "SPAB,SPDW"
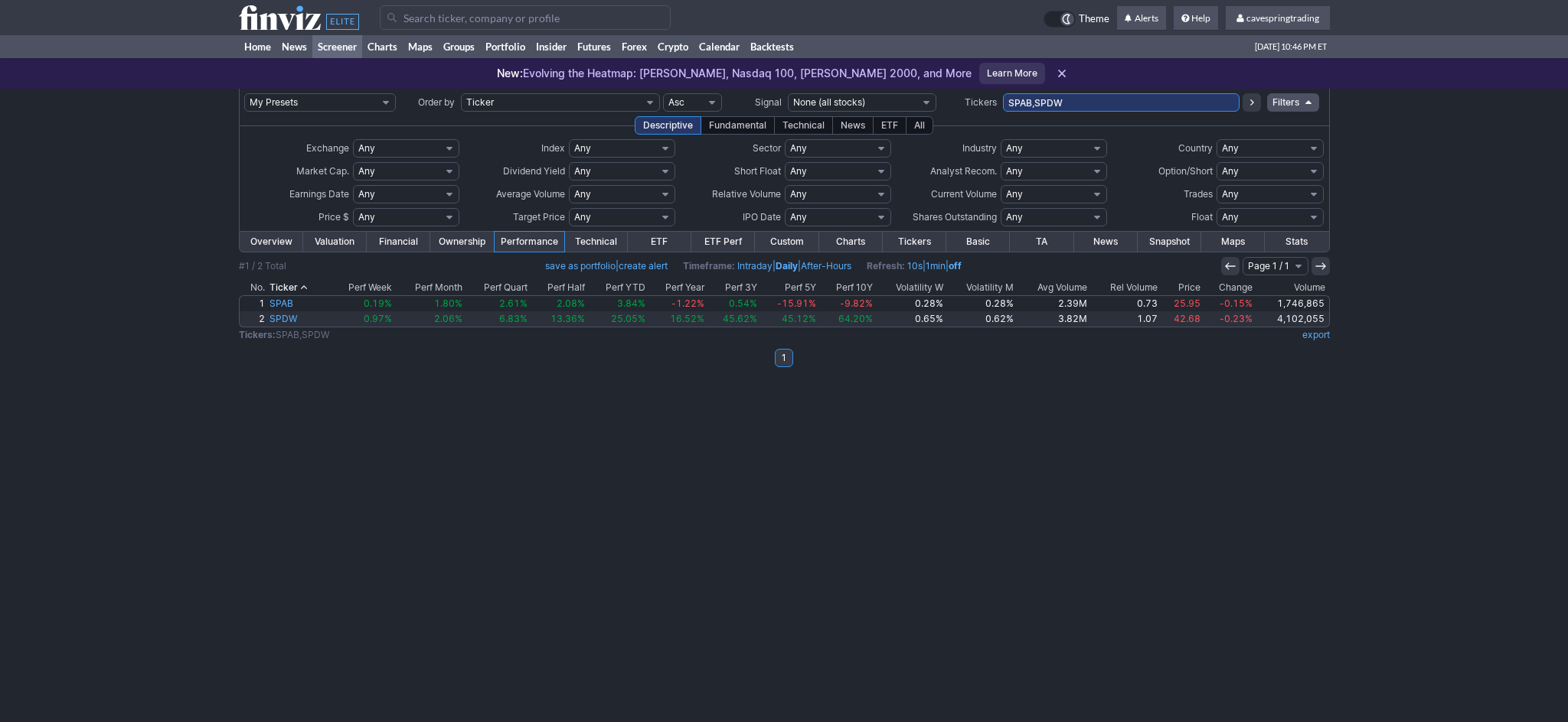
click at [1079, 103] on input "SPAB,SPDW" at bounding box center [1121, 103] width 236 height 19
type input "S"
type input "SPHY,SPLB"
